Goal: Task Accomplishment & Management: Use online tool/utility

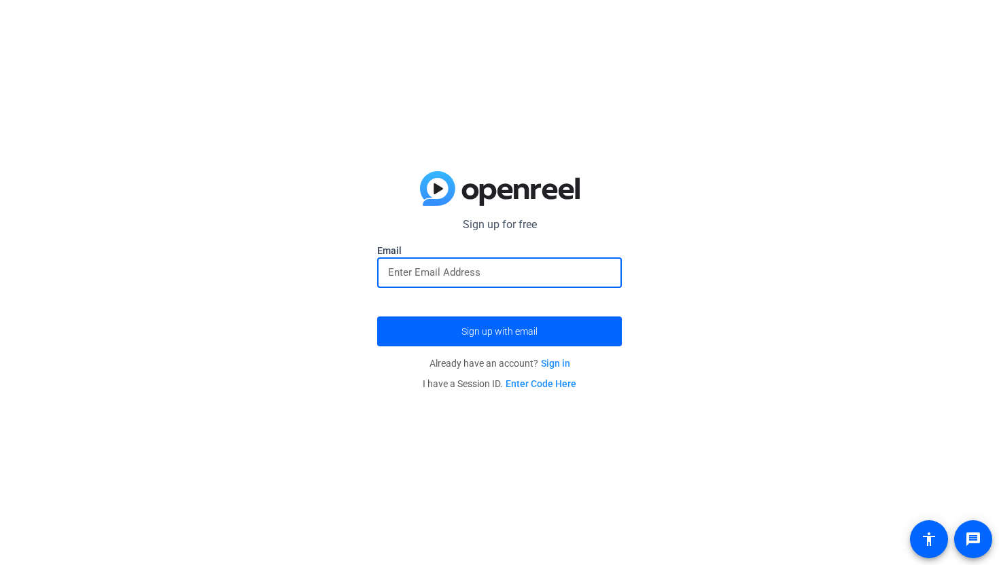
click at [473, 278] on input "email" at bounding box center [499, 272] width 223 height 16
type input "[EMAIL_ADDRESS][US_STATE][DOMAIN_NAME]"
click at [377, 317] on button "Sign up with email" at bounding box center [499, 332] width 245 height 30
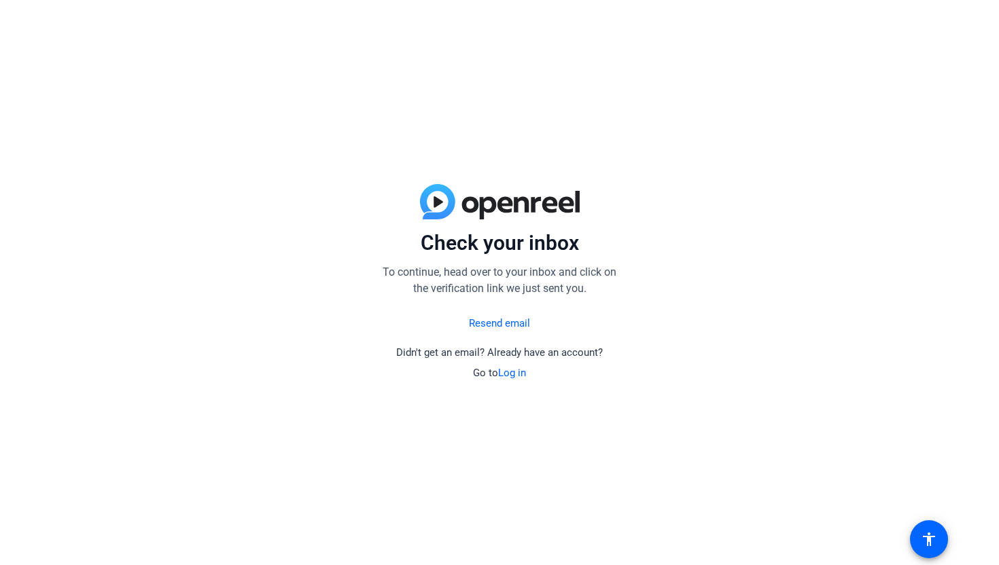
click at [505, 334] on div "Resend email Didn't get an email? Already have an account? Go to Log in" at bounding box center [499, 344] width 245 height 73
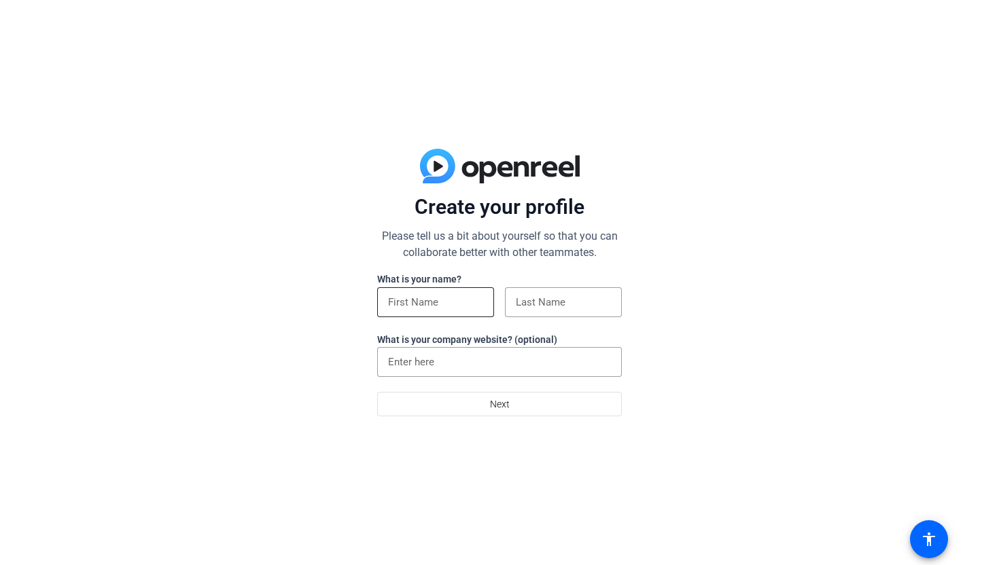
click at [464, 298] on input at bounding box center [435, 302] width 95 height 16
type input "[PERSON_NAME]"
click at [580, 306] on input at bounding box center [563, 302] width 95 height 16
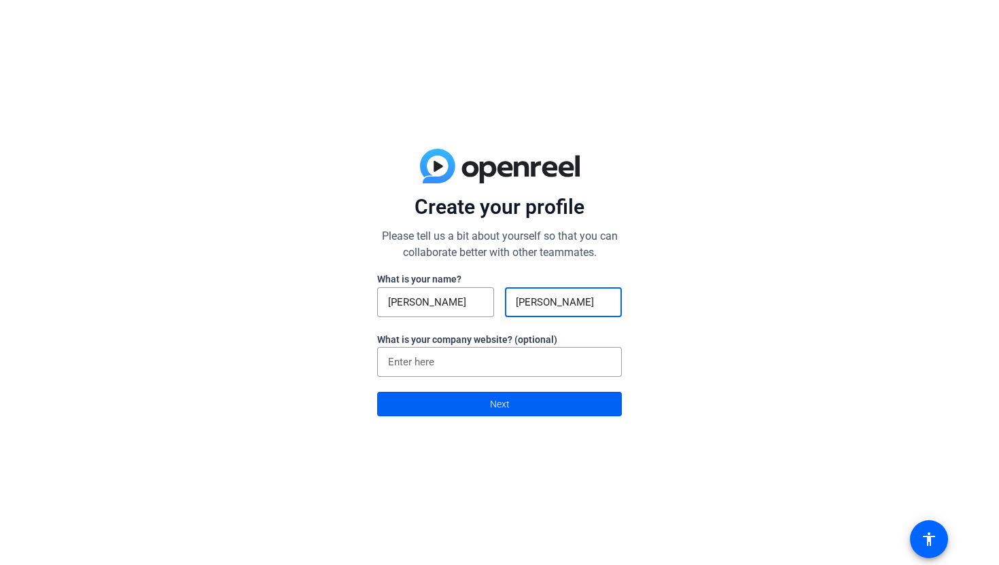
type input "james"
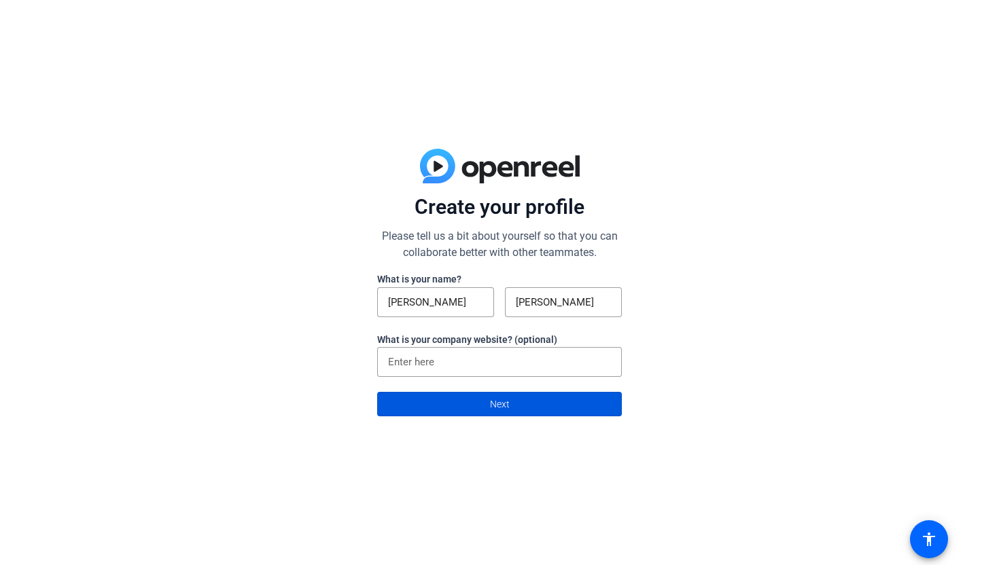
click at [476, 403] on span at bounding box center [499, 404] width 243 height 33
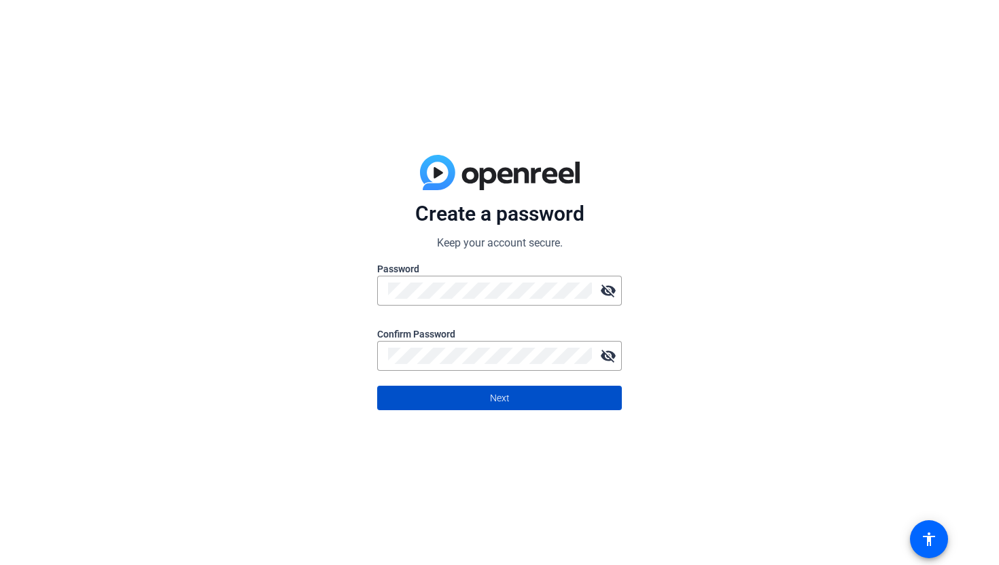
click at [560, 406] on span at bounding box center [499, 398] width 243 height 33
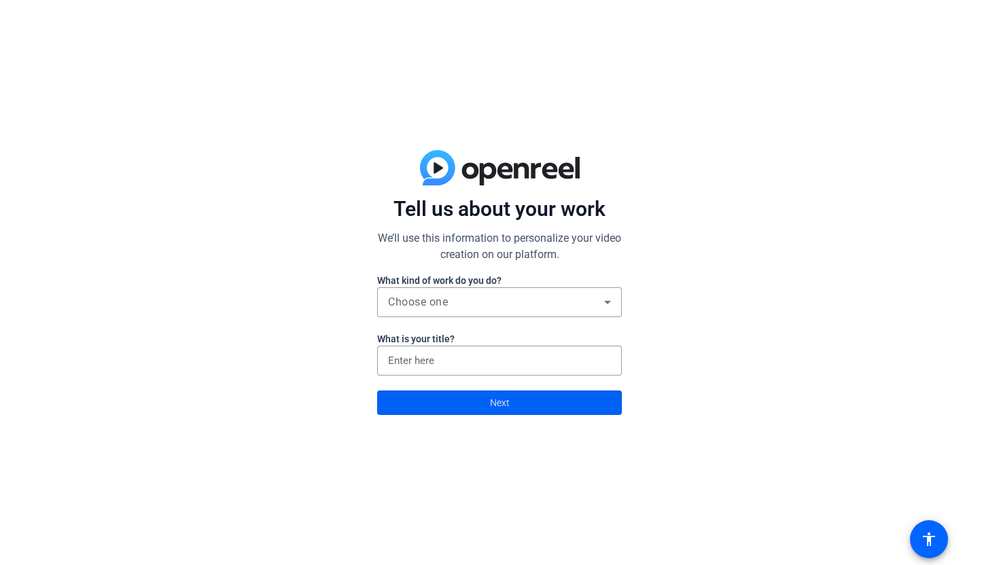
click at [532, 407] on span at bounding box center [499, 402] width 243 height 33
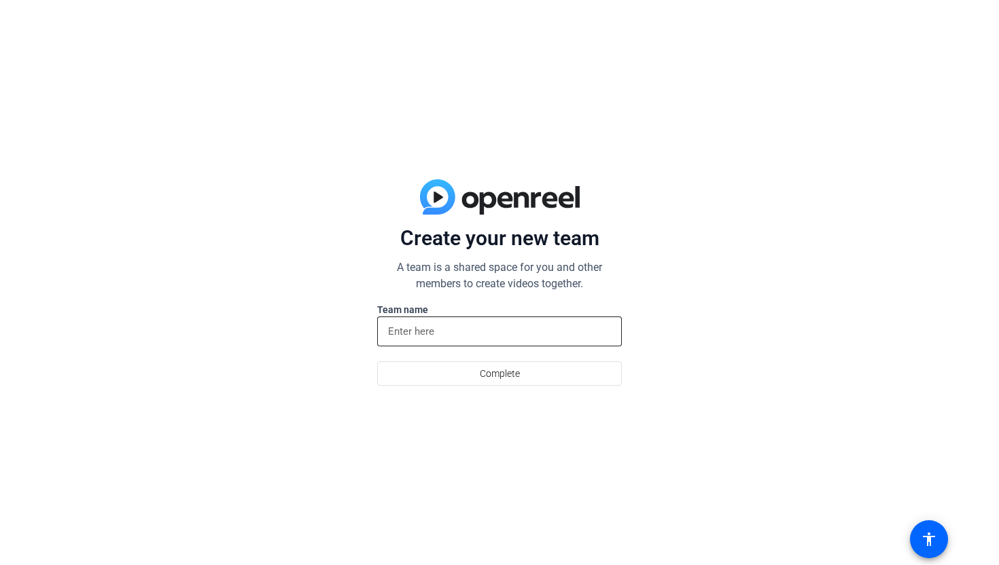
click at [470, 331] on input at bounding box center [499, 331] width 223 height 16
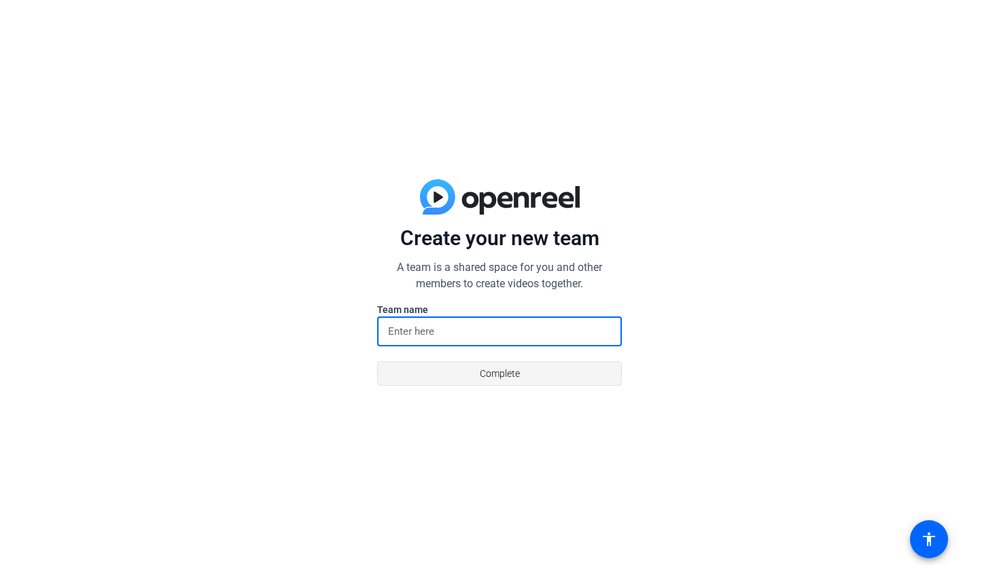
click at [490, 363] on span "Complete" at bounding box center [500, 374] width 40 height 26
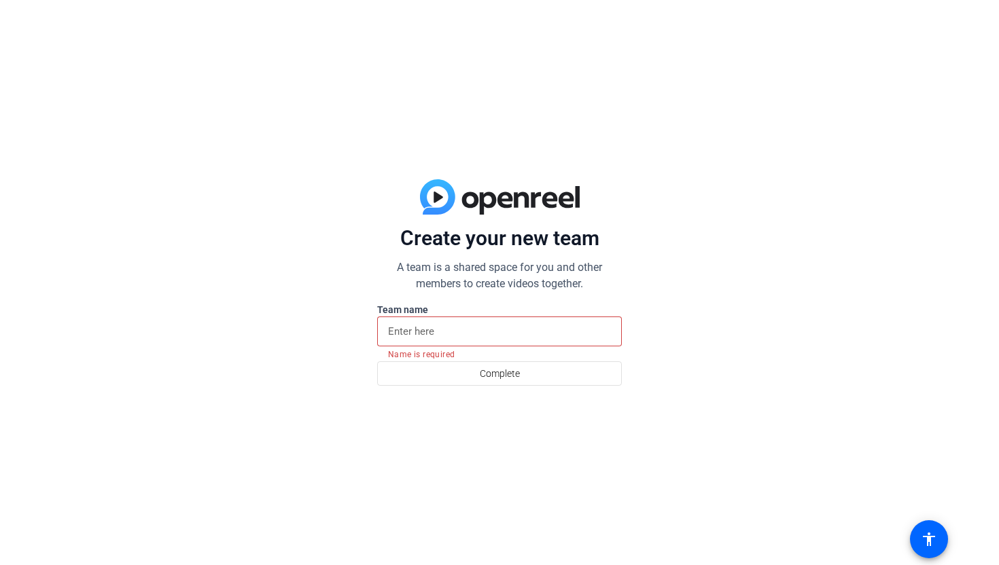
click at [478, 338] on input at bounding box center [499, 331] width 223 height 16
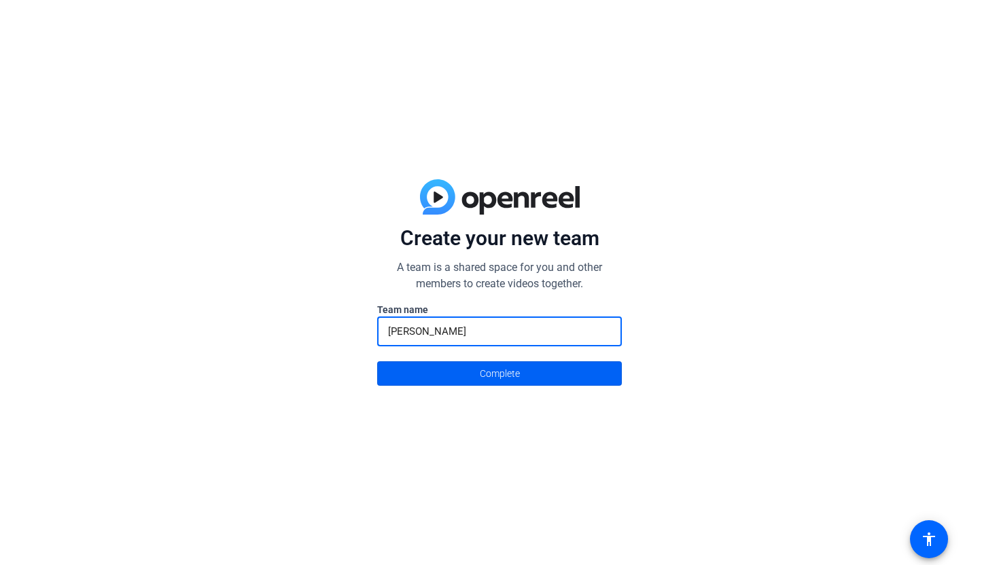
type input "[PERSON_NAME]"
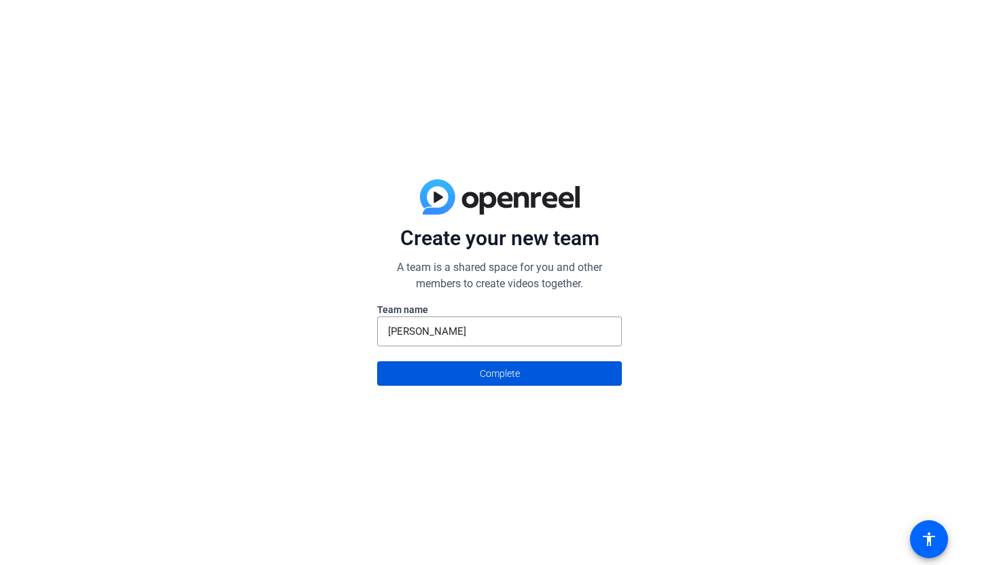
click at [501, 367] on span "Complete" at bounding box center [500, 374] width 40 height 26
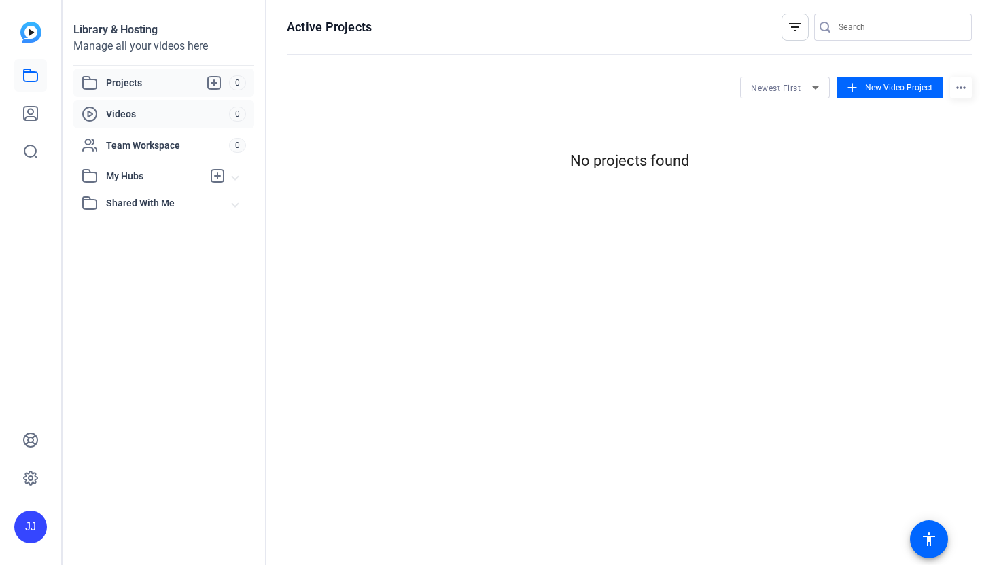
click at [170, 120] on span "Videos" at bounding box center [167, 114] width 123 height 14
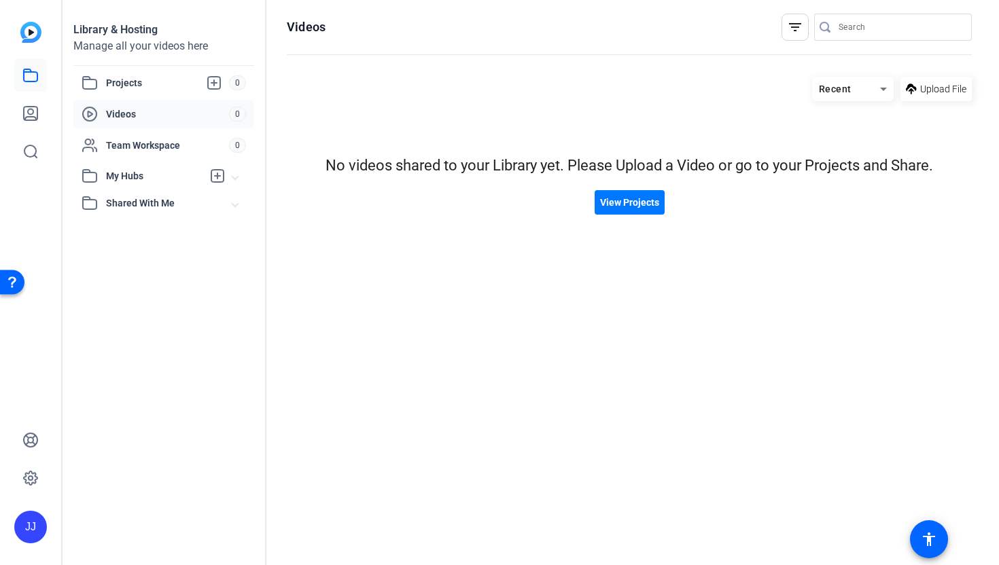
click at [92, 110] on icon at bounding box center [90, 114] width 16 height 16
click at [641, 207] on span "View Projects" at bounding box center [629, 203] width 59 height 14
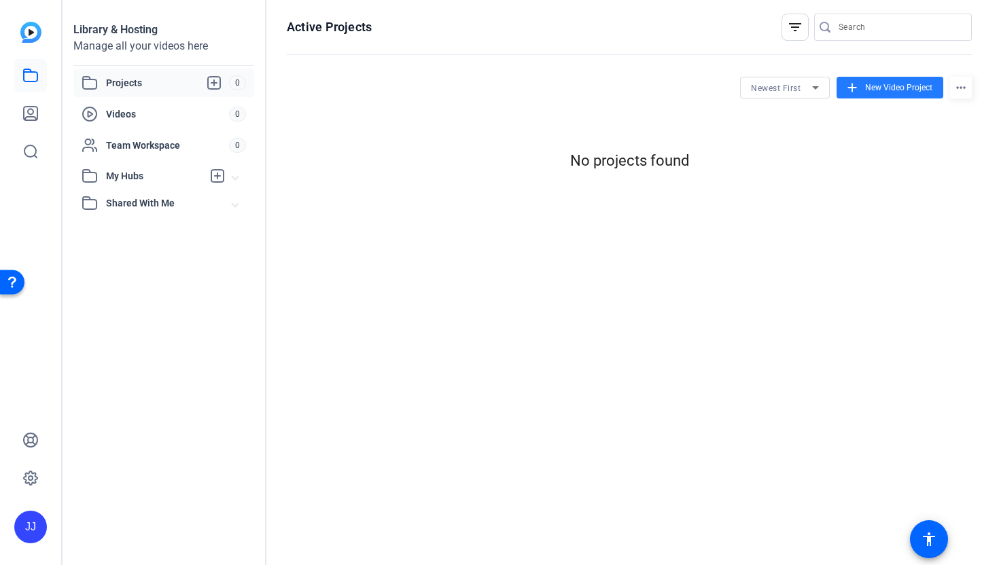
click at [922, 93] on span "New Video Project" at bounding box center [898, 88] width 67 height 12
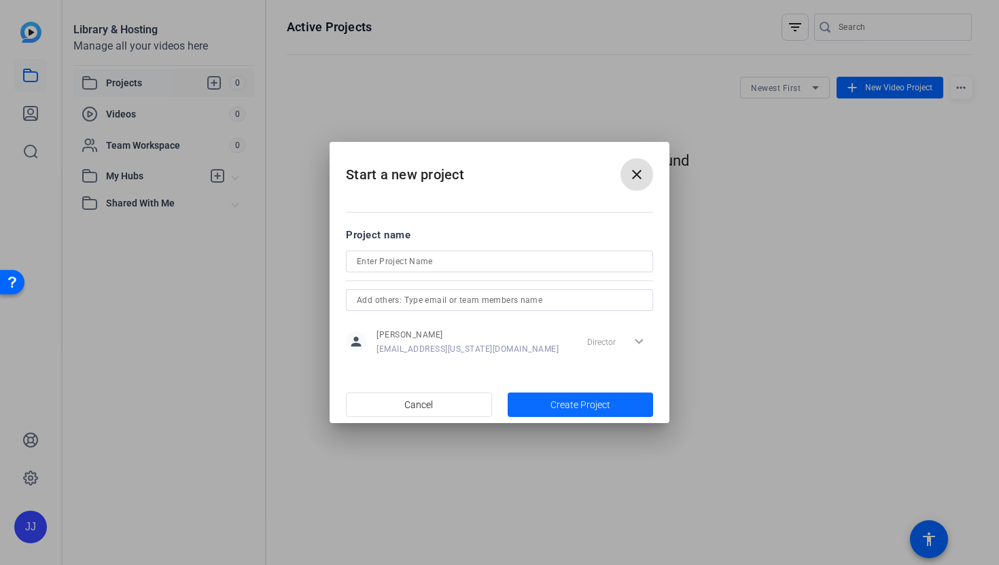
click at [583, 403] on span "Create Project" at bounding box center [580, 405] width 60 height 14
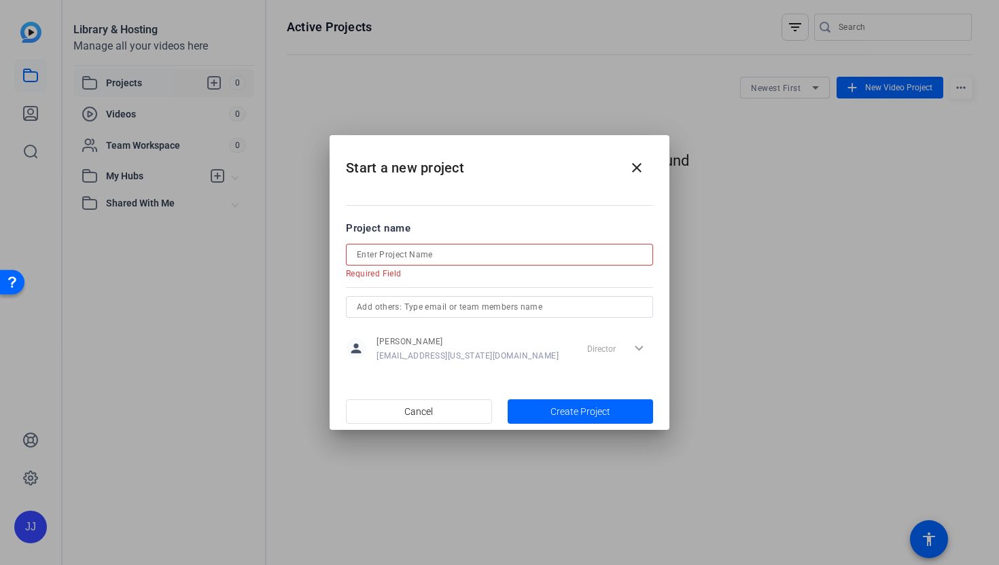
click at [456, 255] on input at bounding box center [499, 255] width 285 height 16
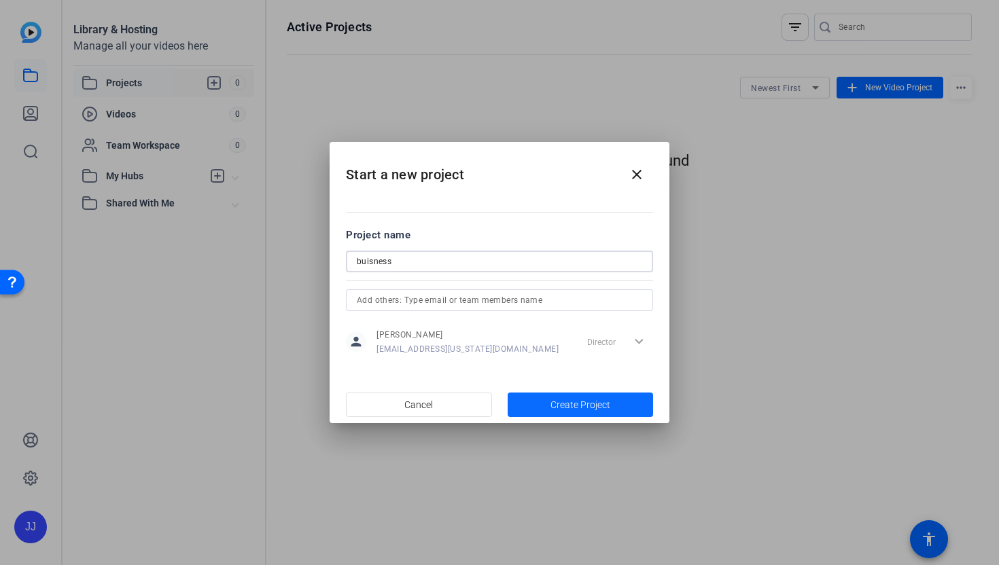
type input "buisness"
click at [583, 394] on span "button" at bounding box center [580, 405] width 146 height 33
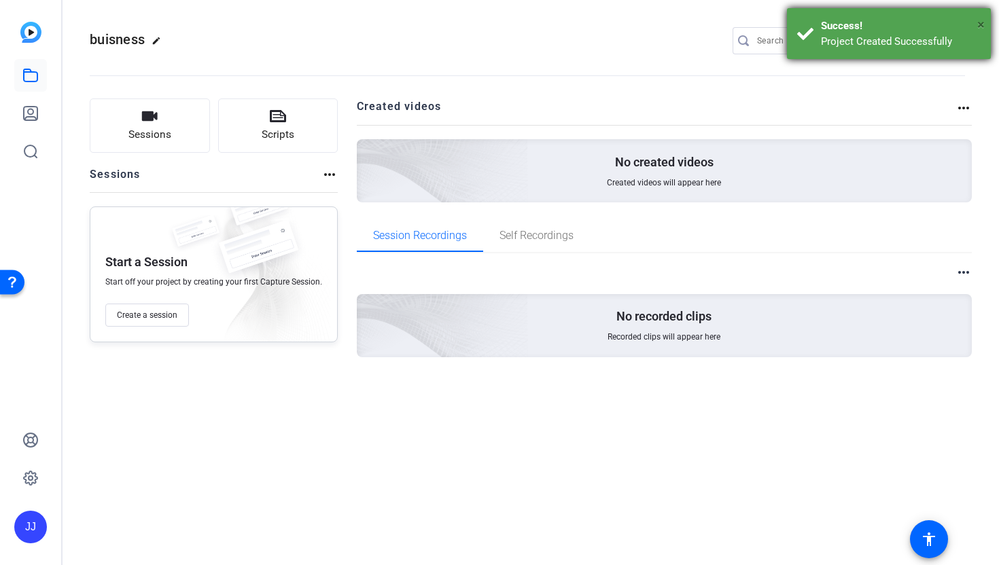
click at [977, 18] on span "×" at bounding box center [980, 24] width 7 height 16
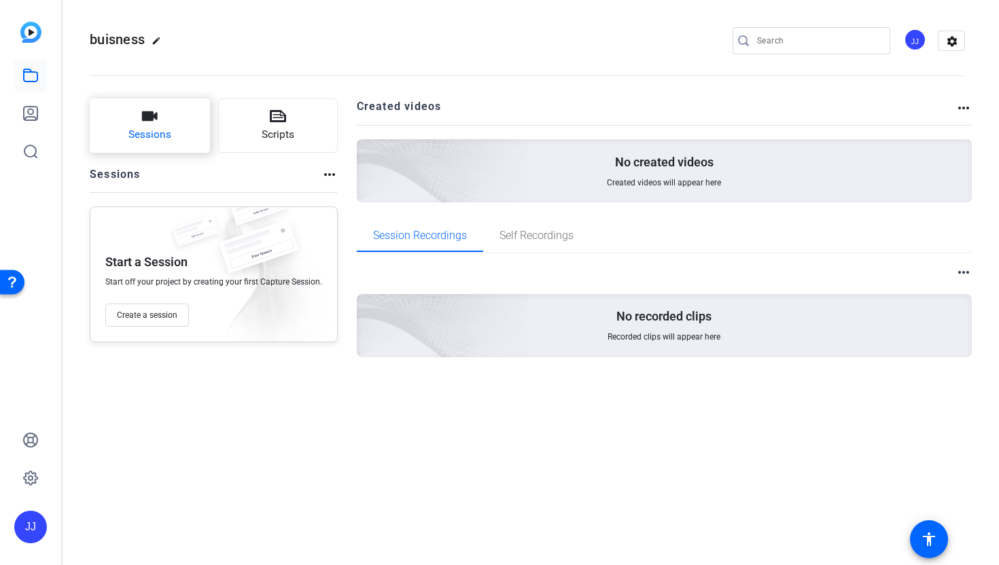
click at [172, 126] on button "Sessions" at bounding box center [150, 125] width 120 height 54
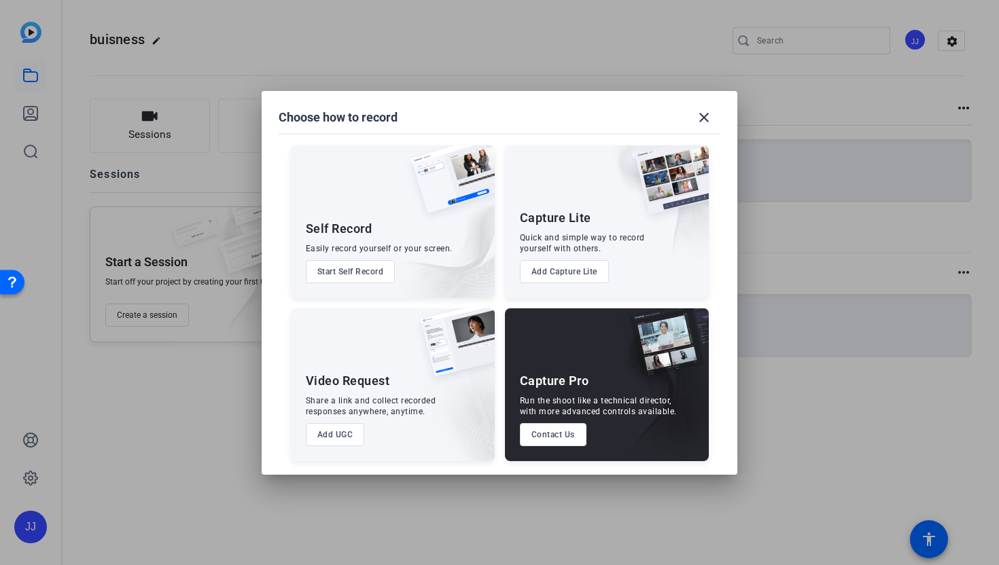
click at [363, 266] on button "Start Self Record" at bounding box center [351, 271] width 90 height 23
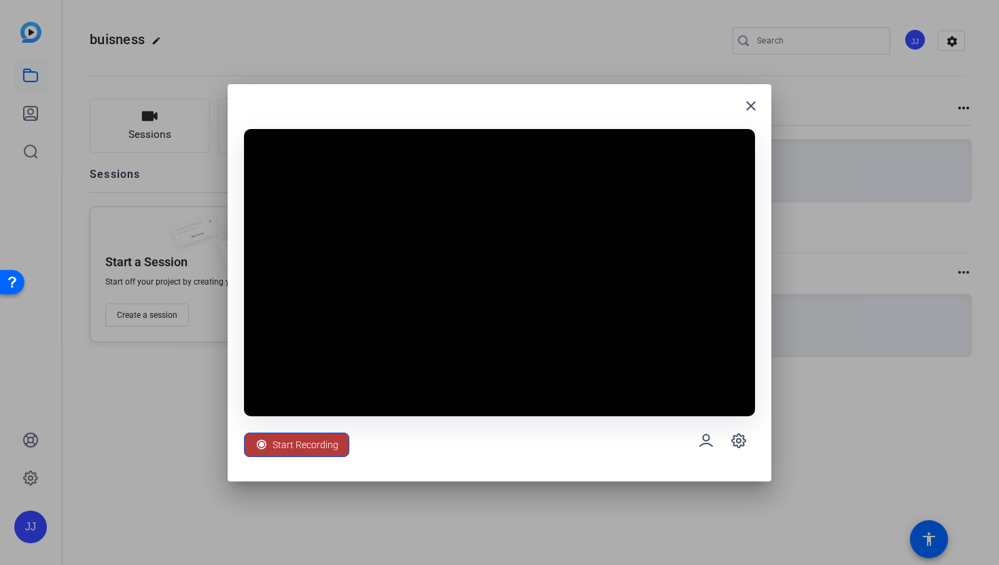
click at [314, 447] on span "Start Recording" at bounding box center [305, 445] width 66 height 26
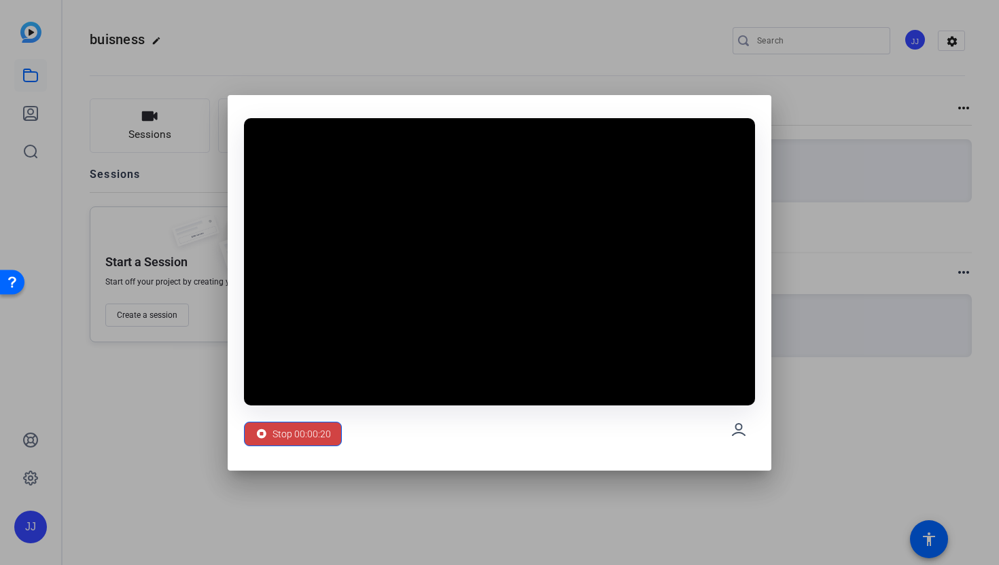
click at [314, 447] on span at bounding box center [293, 434] width 96 height 33
click at [326, 427] on span "Stop 00:00:21" at bounding box center [301, 434] width 58 height 26
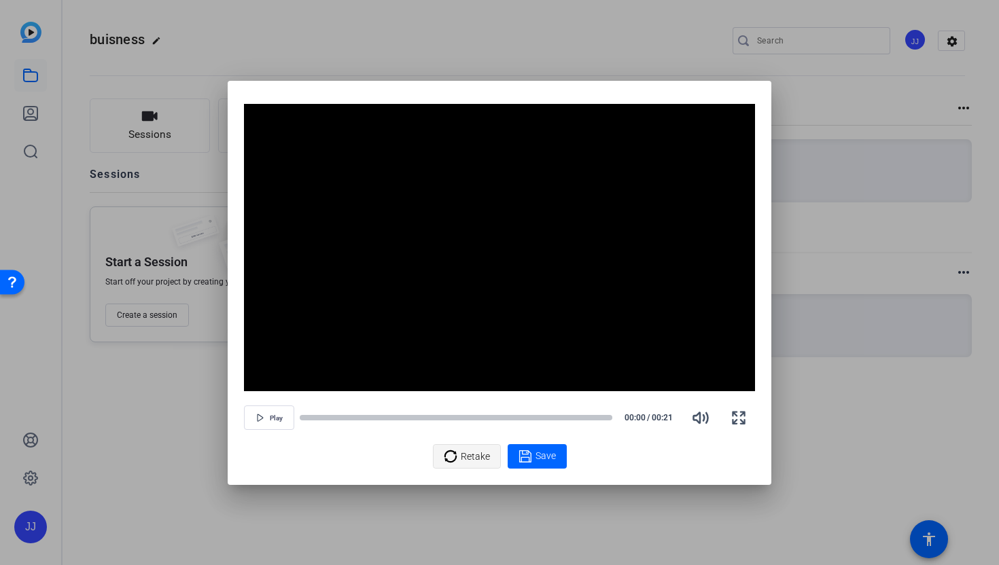
click at [470, 456] on span "Retake" at bounding box center [475, 457] width 29 height 26
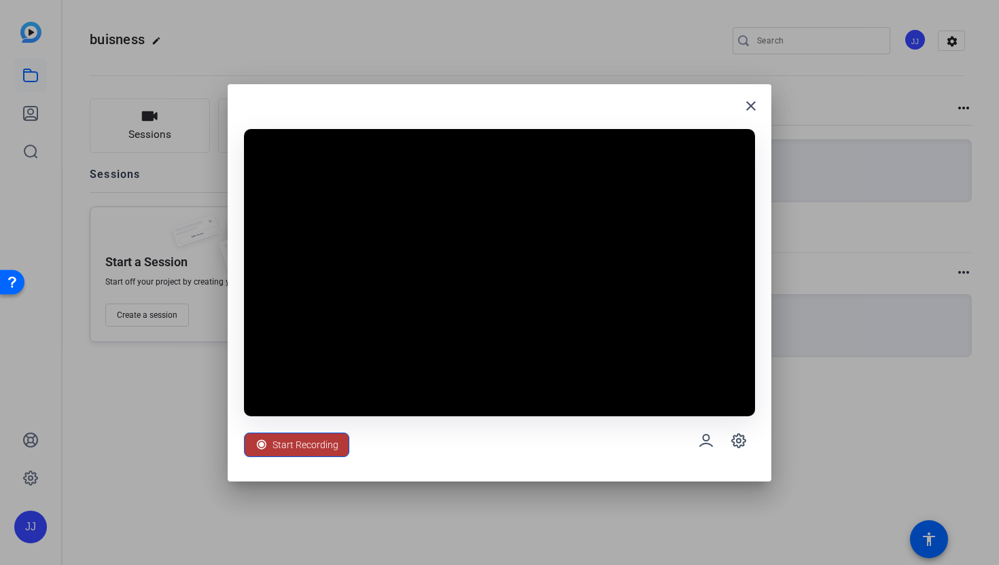
click at [311, 451] on span "Start Recording" at bounding box center [305, 445] width 66 height 26
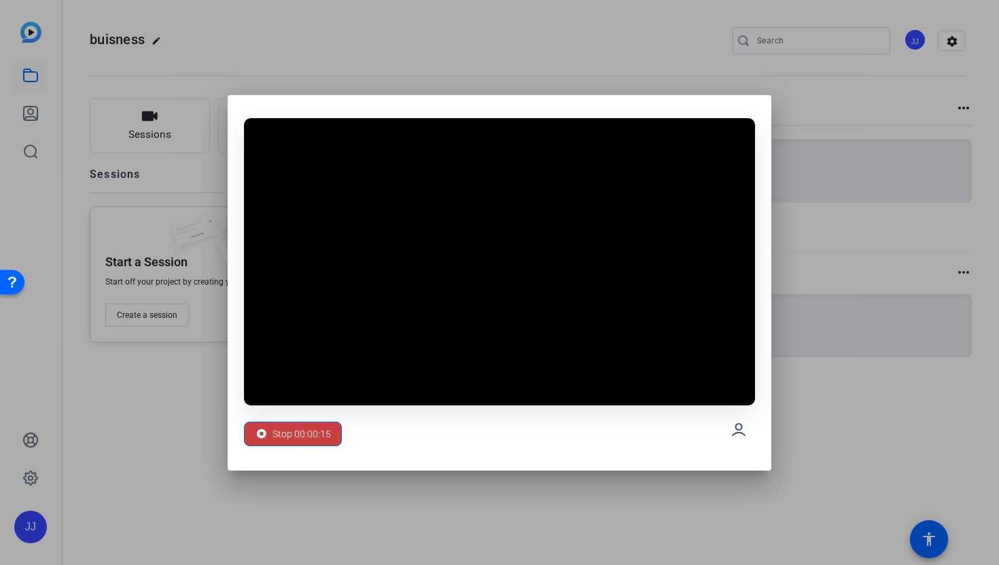
click at [317, 447] on span at bounding box center [293, 434] width 96 height 33
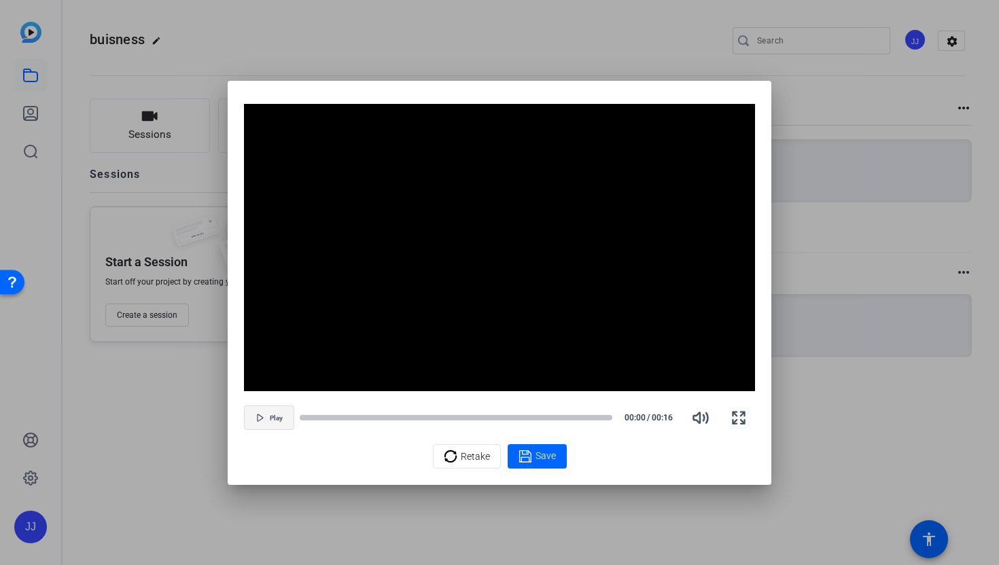
click at [274, 414] on span "Play" at bounding box center [276, 418] width 13 height 8
drag, startPoint x: 357, startPoint y: 416, endPoint x: 483, endPoint y: 403, distance: 126.3
click at [483, 403] on div "Pause 00:04 / 00:16" at bounding box center [499, 417] width 511 height 33
click at [285, 420] on span "Pause" at bounding box center [276, 418] width 18 height 8
click at [274, 420] on span "Play" at bounding box center [276, 418] width 13 height 8
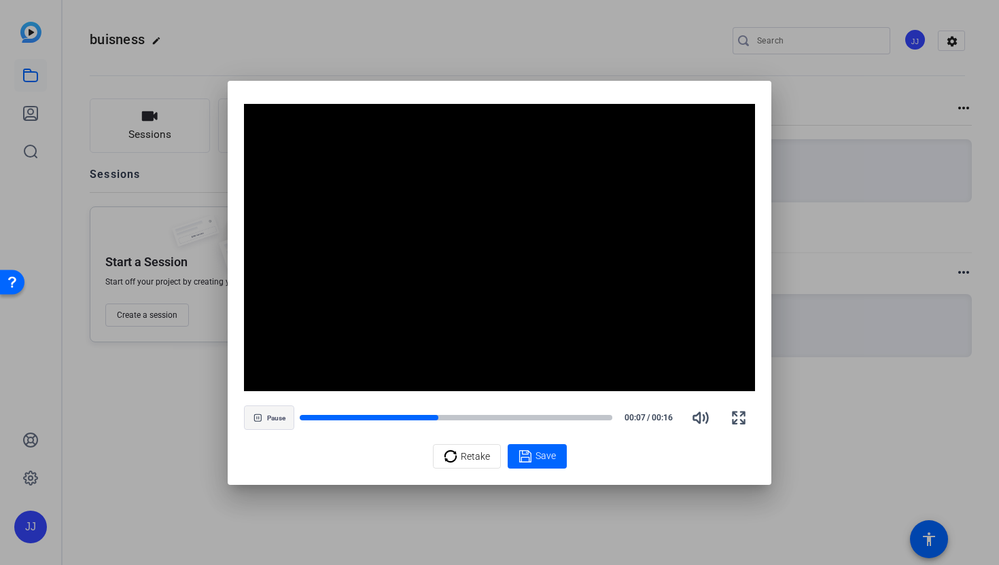
click at [271, 420] on span "Pause" at bounding box center [276, 418] width 18 height 8
click at [271, 420] on span "Play" at bounding box center [276, 418] width 13 height 8
click at [271, 420] on span "Pause" at bounding box center [276, 418] width 18 height 8
click at [271, 420] on span "Play" at bounding box center [276, 418] width 13 height 8
click at [271, 420] on span "Pause" at bounding box center [276, 418] width 18 height 8
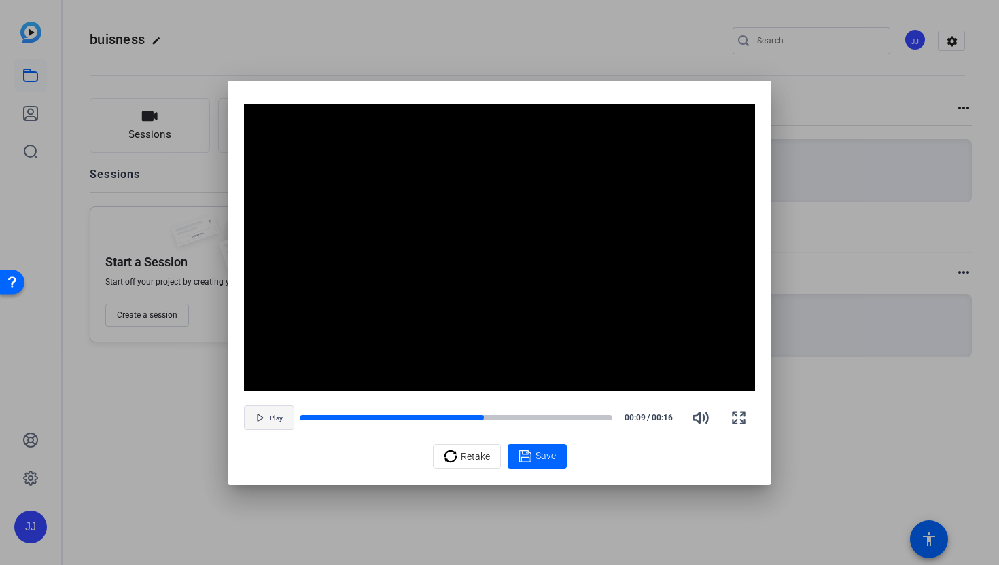
click at [271, 420] on span "Play" at bounding box center [276, 418] width 13 height 8
click at [271, 420] on span "Pause" at bounding box center [276, 418] width 18 height 8
click at [271, 420] on span "Play" at bounding box center [276, 418] width 13 height 8
click at [276, 418] on span "Pause" at bounding box center [276, 418] width 18 height 8
click at [276, 418] on span "Play" at bounding box center [276, 418] width 13 height 8
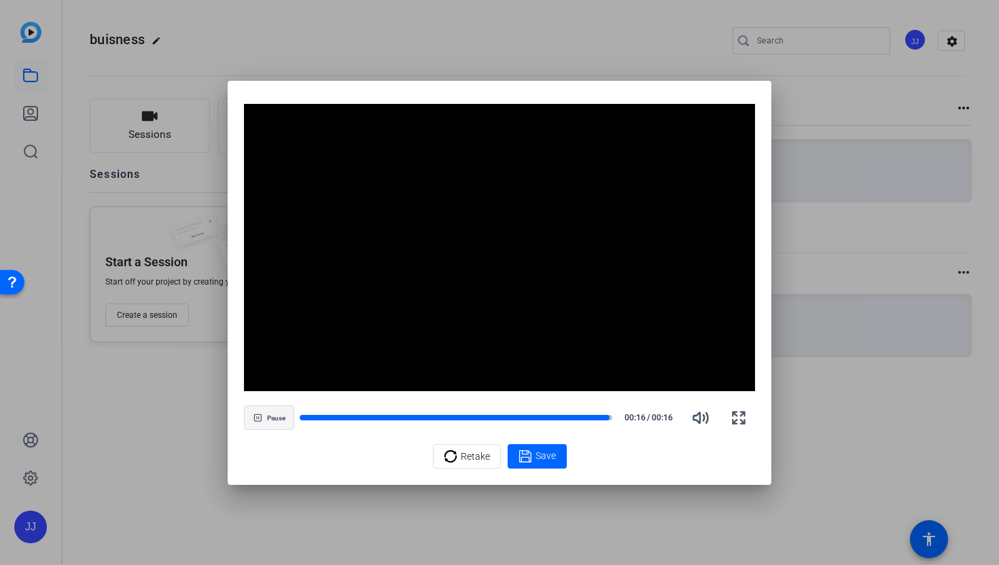
click at [276, 418] on span "Pause" at bounding box center [276, 418] width 18 height 8
click at [278, 418] on span "Play" at bounding box center [276, 418] width 13 height 8
click at [279, 416] on span "Pause" at bounding box center [276, 418] width 18 height 8
click at [279, 416] on span "Play" at bounding box center [276, 418] width 13 height 8
click at [279, 416] on span "Pause" at bounding box center [276, 418] width 18 height 8
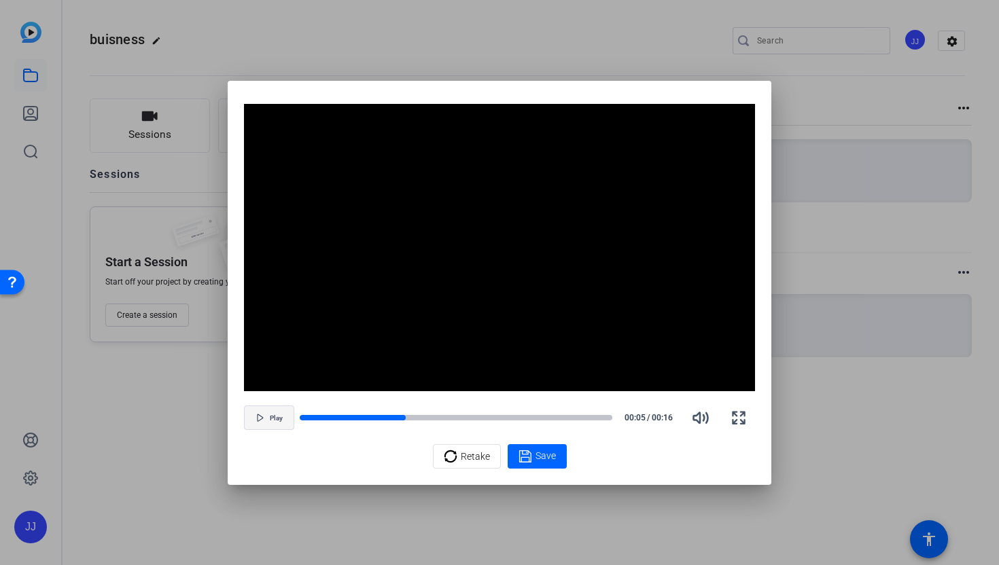
click at [279, 416] on span "Play" at bounding box center [276, 418] width 13 height 8
click at [279, 416] on span "Pause" at bounding box center [276, 418] width 18 height 8
click at [279, 416] on span "Play" at bounding box center [276, 418] width 13 height 8
click at [279, 416] on span "Pause" at bounding box center [276, 418] width 18 height 8
drag, startPoint x: 420, startPoint y: 416, endPoint x: 384, endPoint y: 416, distance: 35.3
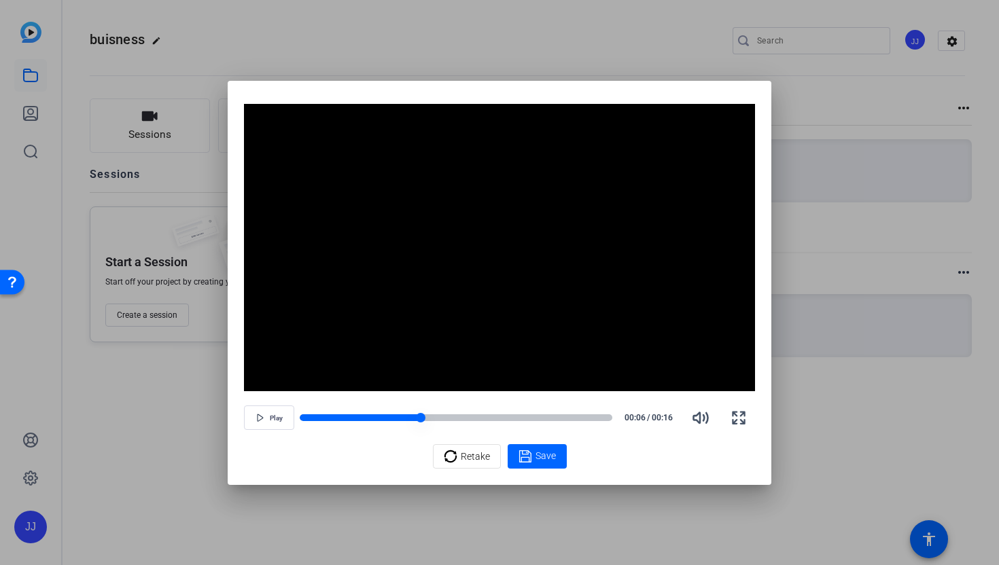
click at [384, 416] on div at bounding box center [456, 418] width 312 height 10
drag, startPoint x: 395, startPoint y: 419, endPoint x: 389, endPoint y: 412, distance: 9.1
click at [389, 413] on div at bounding box center [456, 418] width 312 height 10
drag, startPoint x: 384, startPoint y: 413, endPoint x: 410, endPoint y: 414, distance: 26.5
click at [410, 414] on div at bounding box center [456, 418] width 312 height 10
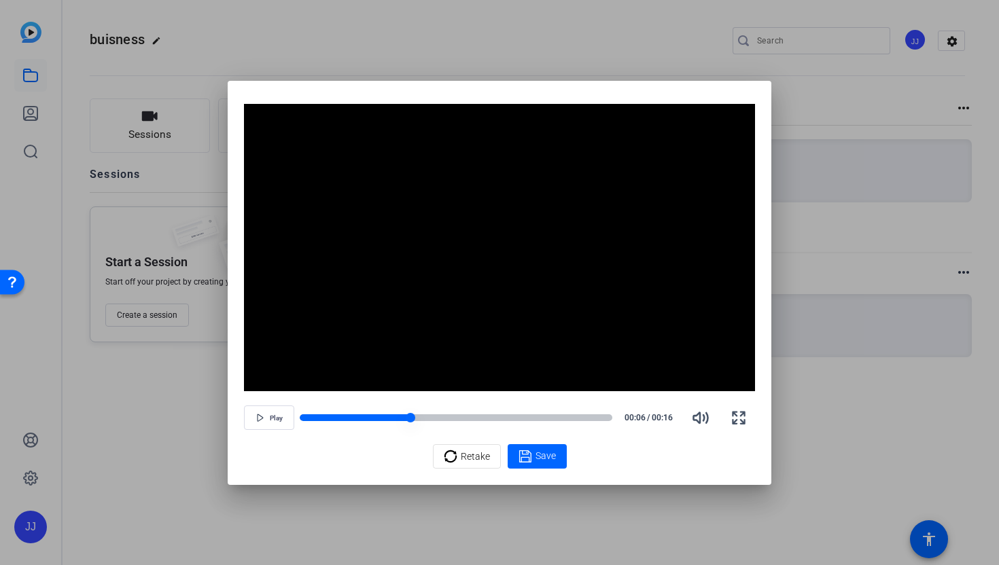
drag, startPoint x: 412, startPoint y: 418, endPoint x: 432, endPoint y: 416, distance: 20.5
click at [432, 416] on div at bounding box center [456, 418] width 312 height 10
click at [490, 408] on div "Play 00:07 / 00:16" at bounding box center [499, 417] width 511 height 33
click at [490, 414] on div at bounding box center [456, 417] width 312 height 7
click at [474, 448] on span "Retake" at bounding box center [475, 457] width 29 height 26
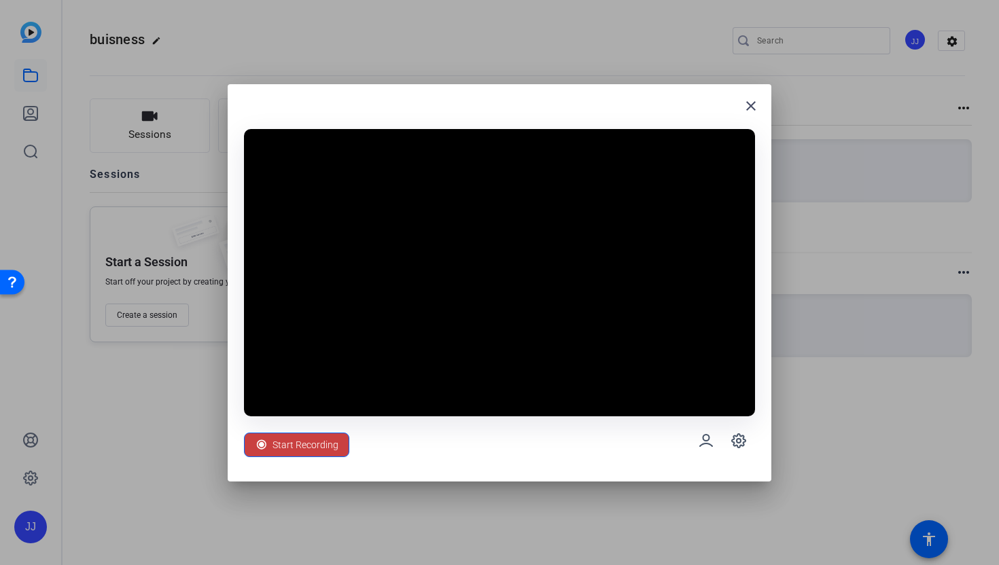
click at [329, 439] on span "Start Recording" at bounding box center [305, 445] width 66 height 26
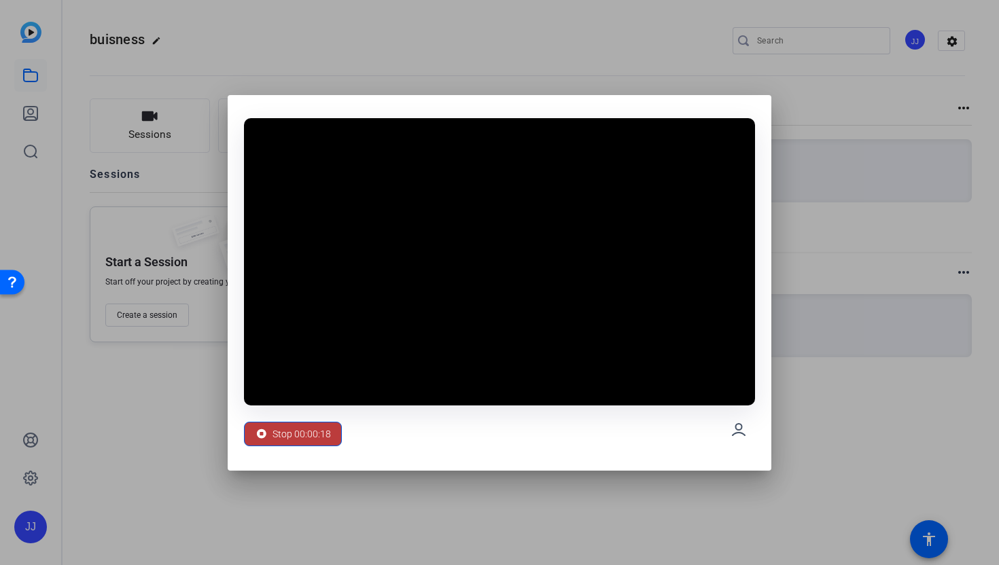
click at [329, 439] on span at bounding box center [293, 434] width 96 height 33
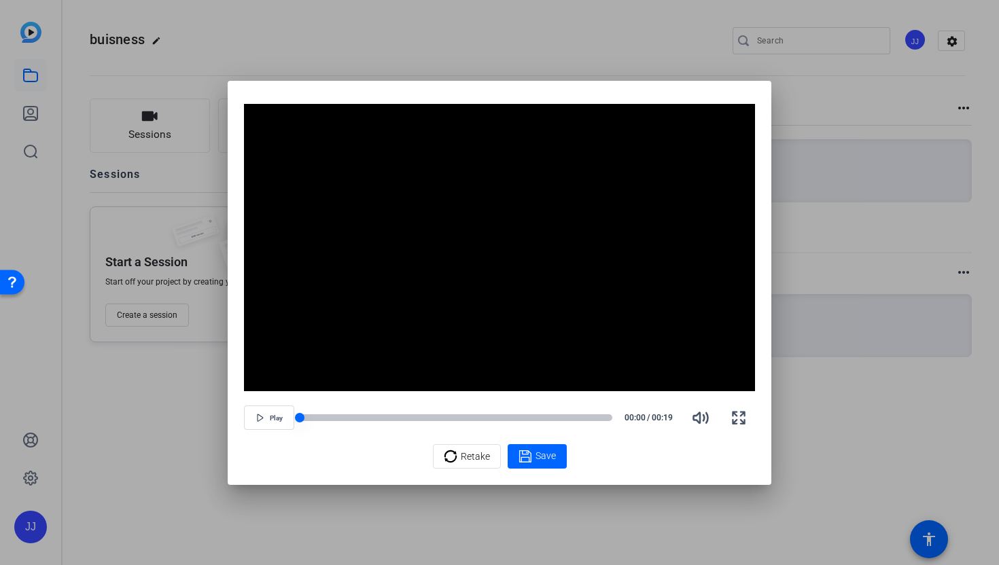
click at [477, 414] on div at bounding box center [456, 417] width 312 height 7
drag, startPoint x: 474, startPoint y: 415, endPoint x: 505, endPoint y: 416, distance: 30.6
click at [505, 416] on div at bounding box center [456, 418] width 312 height 10
click at [539, 414] on div at bounding box center [456, 417] width 312 height 7
click at [566, 418] on div at bounding box center [456, 417] width 312 height 7
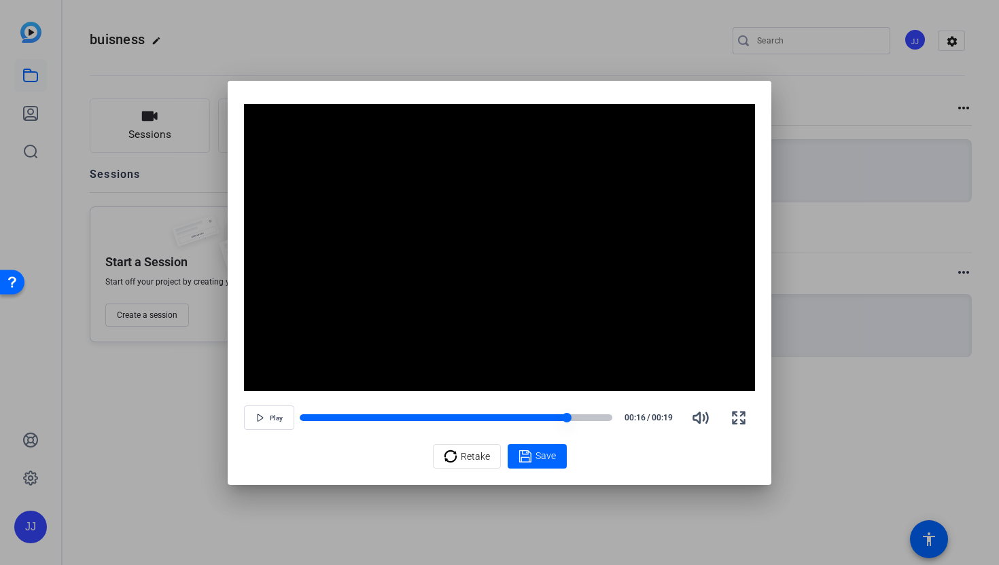
click at [411, 414] on div at bounding box center [433, 417] width 267 height 7
click at [399, 414] on div at bounding box center [355, 417] width 111 height 7
click at [377, 416] on div at bounding box center [349, 417] width 99 height 7
click at [357, 416] on div at bounding box center [338, 417] width 77 height 7
click at [486, 412] on div "Play 00:03 / 00:19" at bounding box center [499, 417] width 511 height 33
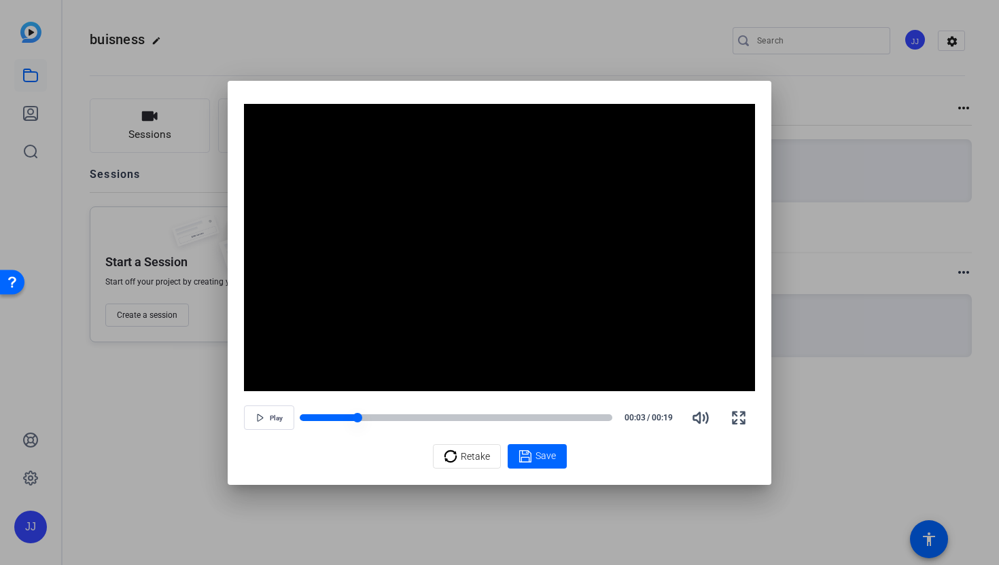
click at [487, 414] on div at bounding box center [456, 417] width 312 height 7
click at [495, 411] on div "Play 00:11 / 00:19" at bounding box center [499, 417] width 511 height 33
click at [494, 415] on div at bounding box center [456, 417] width 312 height 7
click at [516, 415] on div at bounding box center [456, 417] width 312 height 7
click at [533, 414] on div at bounding box center [456, 417] width 312 height 7
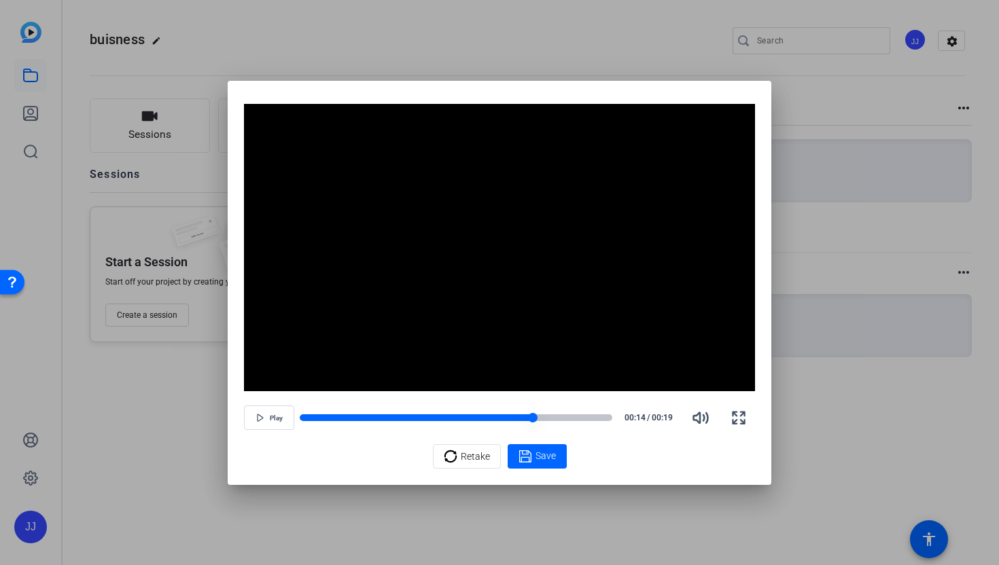
click at [516, 415] on div at bounding box center [416, 417] width 233 height 7
click at [511, 415] on div at bounding box center [516, 418] width 10 height 10
click at [498, 415] on div at bounding box center [405, 417] width 211 height 7
click at [490, 416] on div at bounding box center [399, 417] width 198 height 7
click at [477, 416] on div at bounding box center [395, 417] width 190 height 7
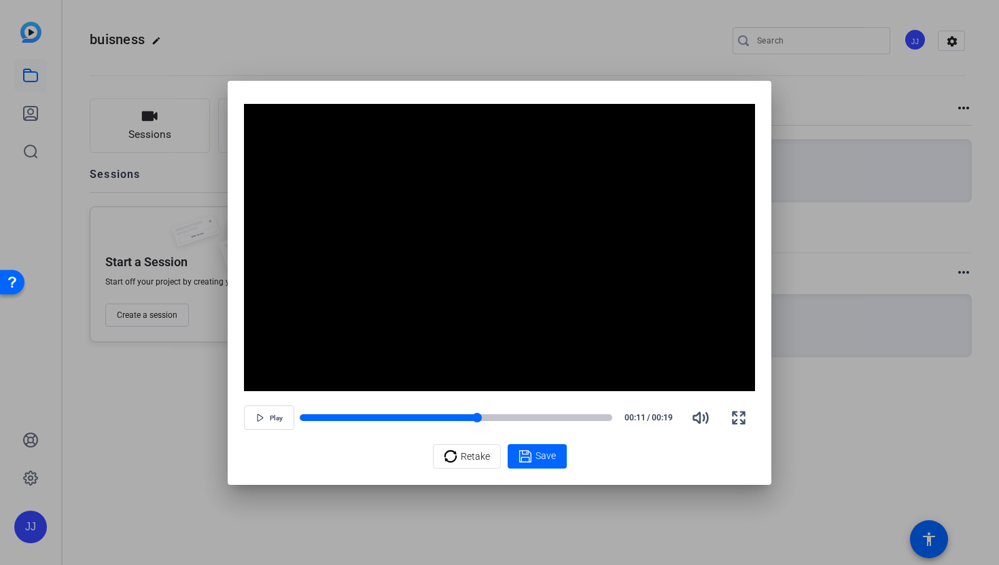
click at [482, 416] on div at bounding box center [456, 417] width 312 height 7
drag, startPoint x: 482, startPoint y: 416, endPoint x: 524, endPoint y: 414, distance: 42.8
click at [524, 414] on div at bounding box center [456, 418] width 312 height 10
